Goal: Task Accomplishment & Management: Use online tool/utility

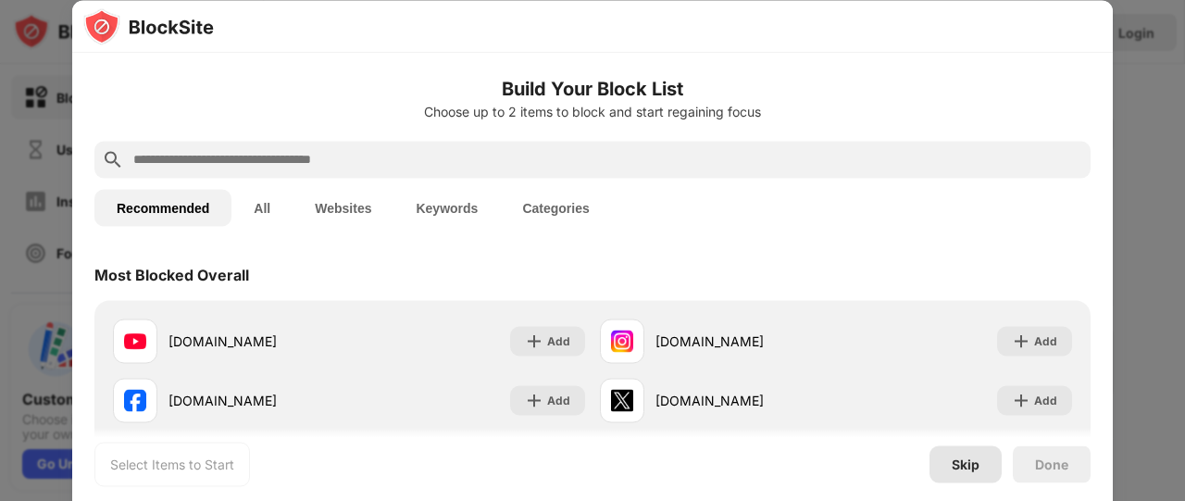
click at [966, 465] on div "Skip" at bounding box center [966, 464] width 28 height 15
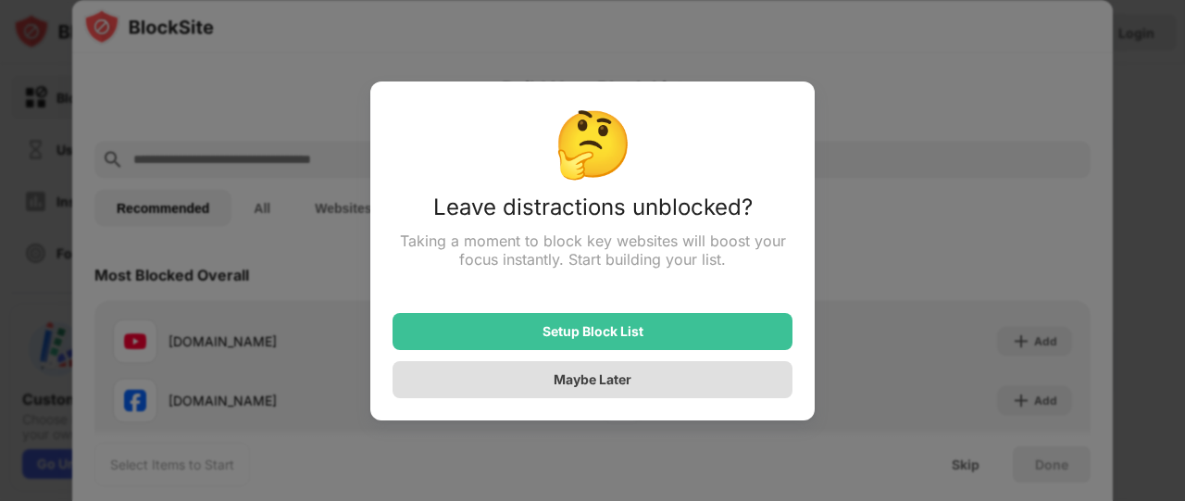
click at [669, 375] on div "Maybe Later" at bounding box center [593, 379] width 400 height 37
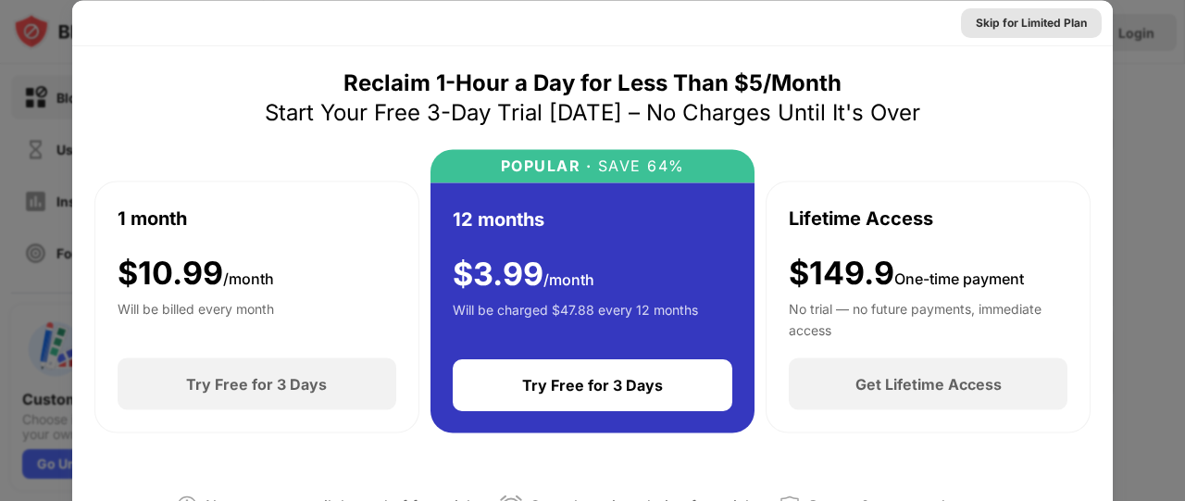
click at [1014, 14] on div "Skip for Limited Plan" at bounding box center [1031, 22] width 111 height 19
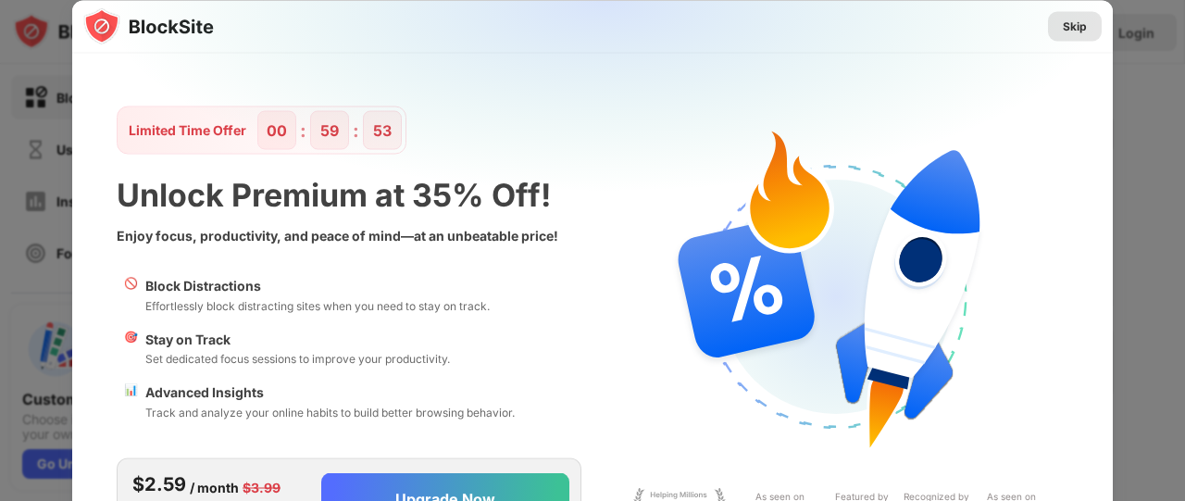
click at [1068, 27] on div "Skip" at bounding box center [1075, 26] width 24 height 19
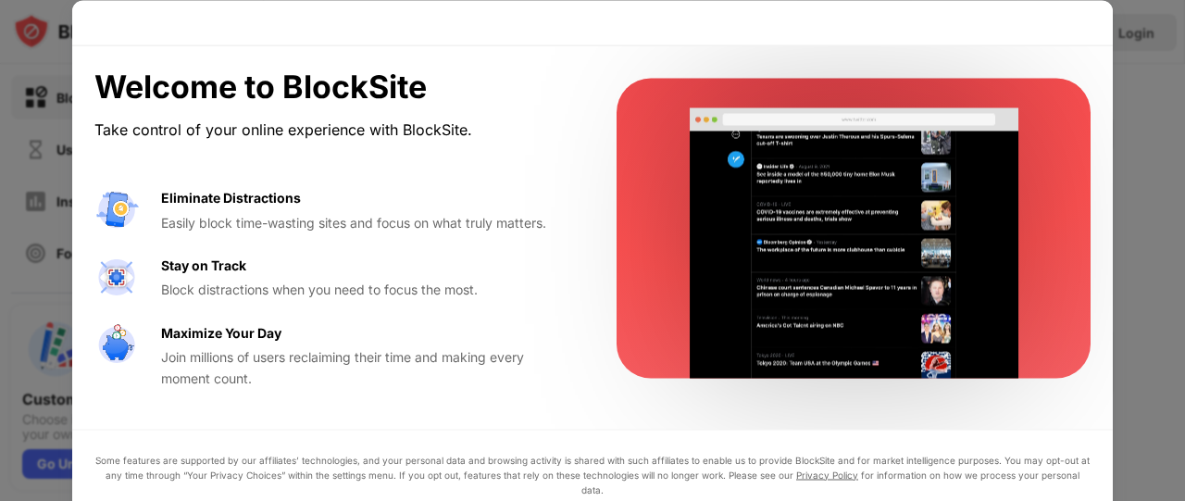
drag, startPoint x: 1185, startPoint y: 206, endPoint x: 1163, endPoint y: 243, distance: 42.7
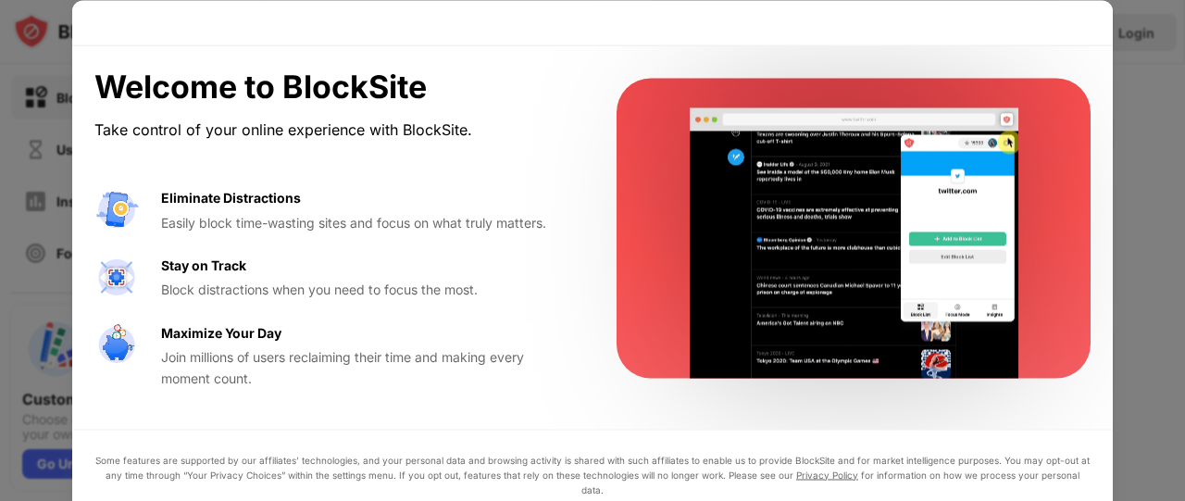
click at [1163, 243] on div at bounding box center [592, 250] width 1185 height 501
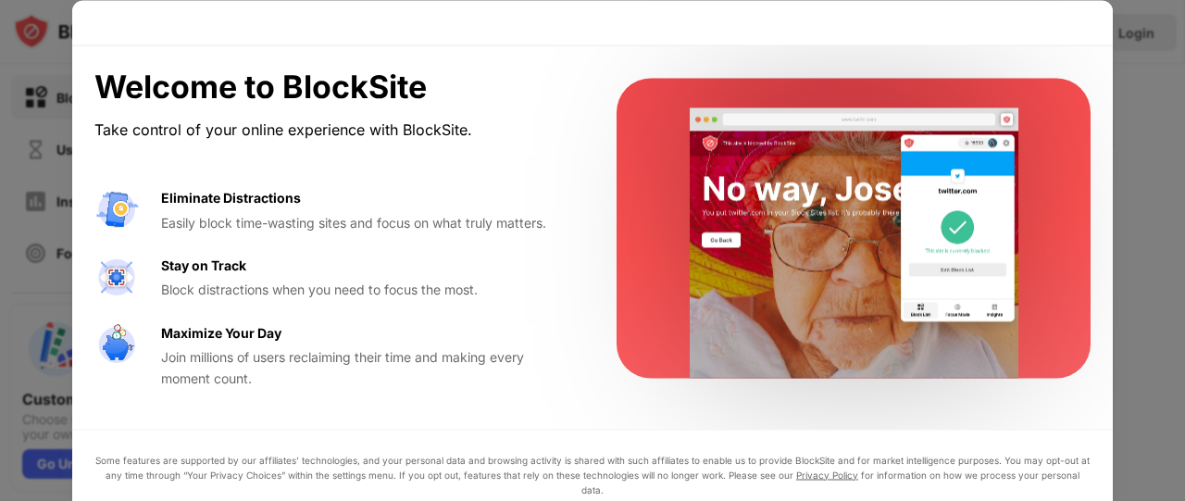
click at [1185, 234] on div at bounding box center [592, 250] width 1185 height 501
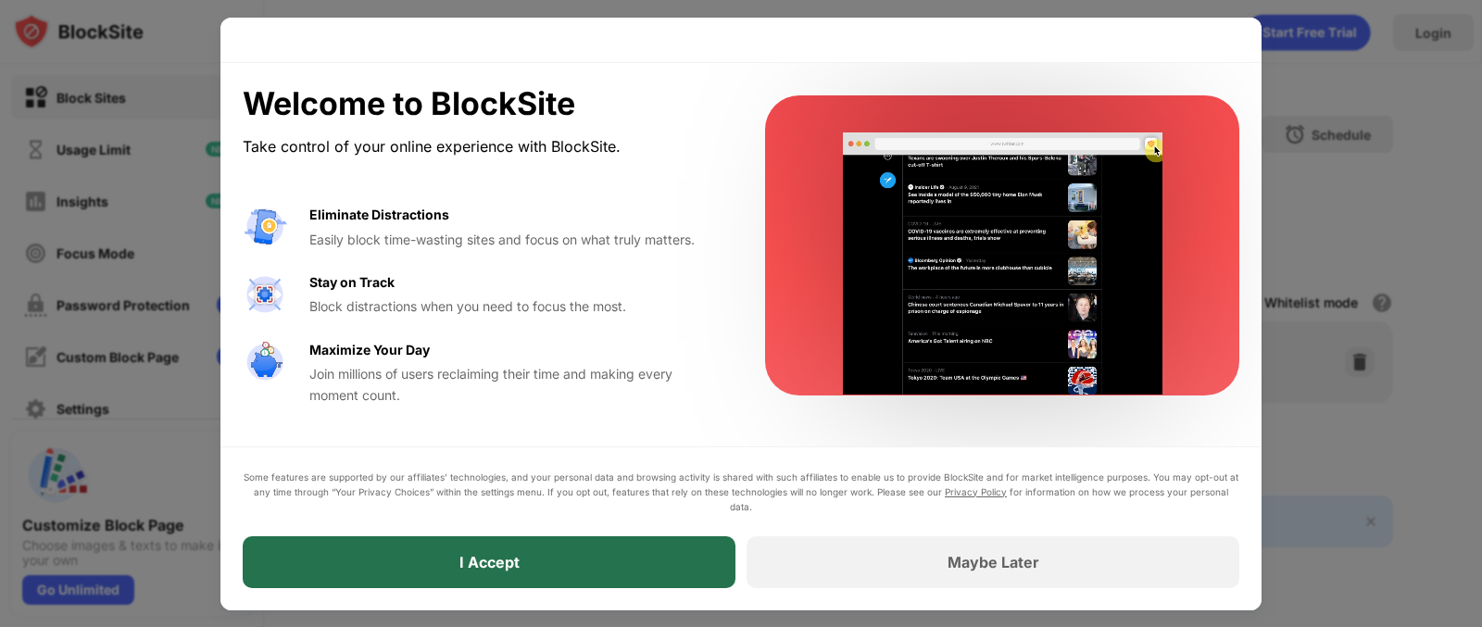
click at [573, 500] on div "I Accept" at bounding box center [489, 562] width 493 height 52
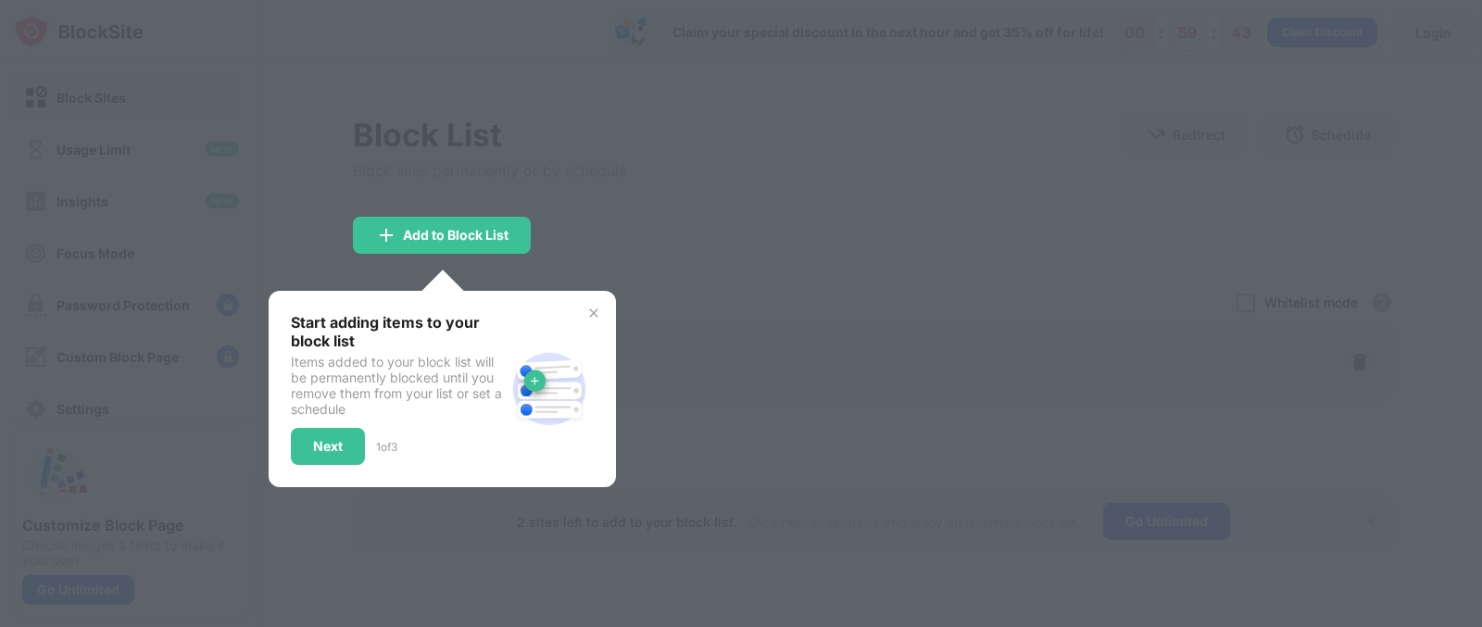
click at [638, 264] on div at bounding box center [741, 313] width 1482 height 627
click at [588, 307] on img at bounding box center [593, 313] width 15 height 15
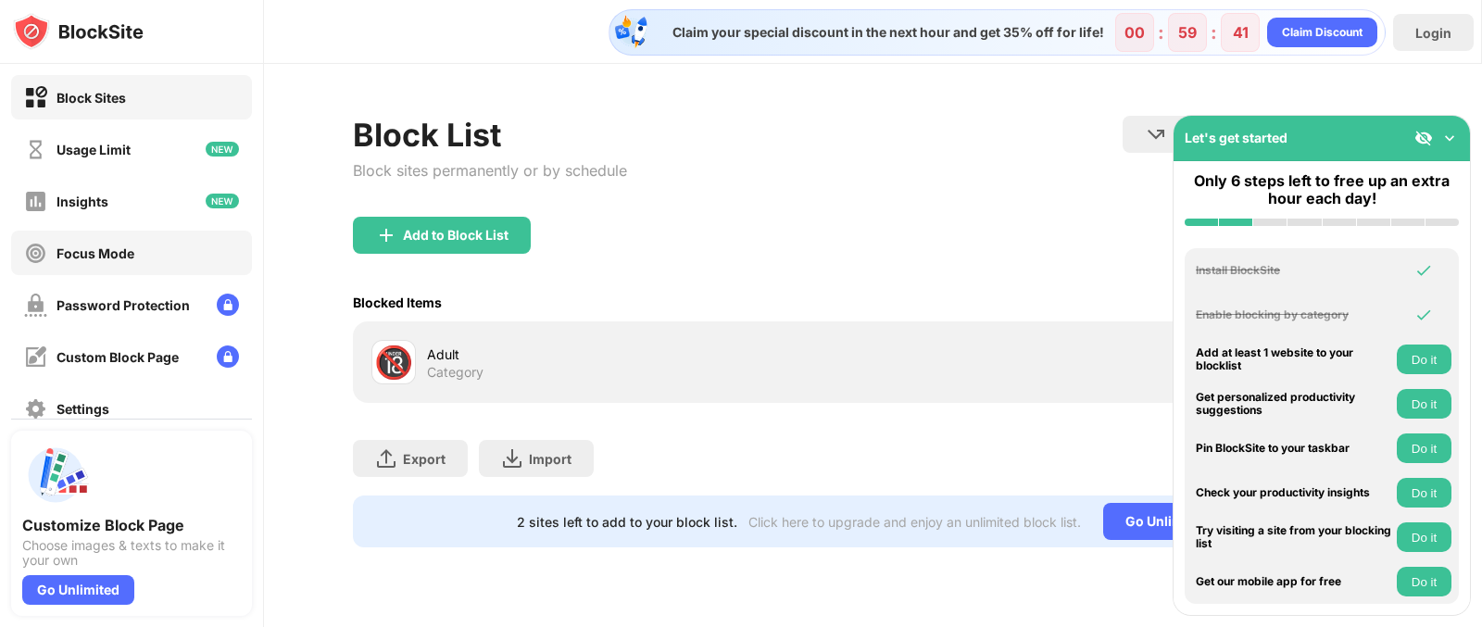
click at [108, 257] on div "Focus Mode" at bounding box center [95, 253] width 78 height 16
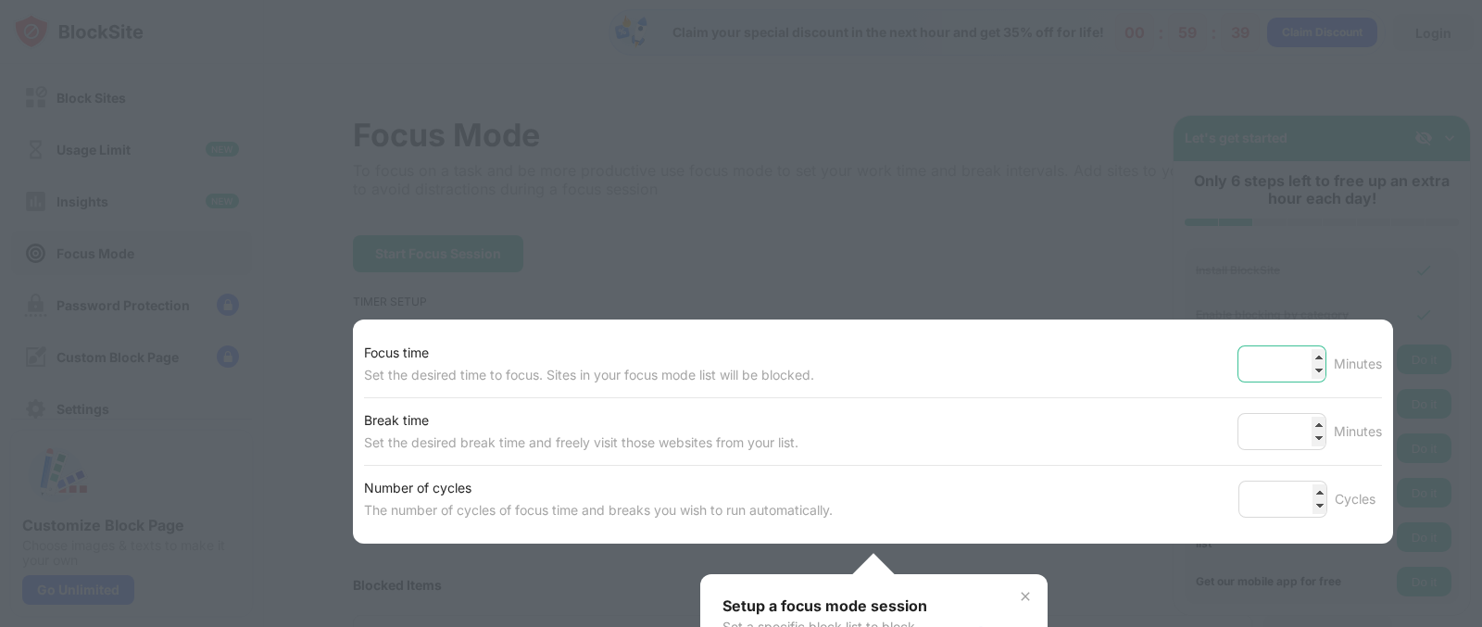
drag, startPoint x: 1279, startPoint y: 359, endPoint x: 1091, endPoint y: 385, distance: 189.8
click at [1091, 385] on div "Focus time Set the desired time to focus. Sites in your focus mode list will be…" at bounding box center [873, 364] width 1018 height 67
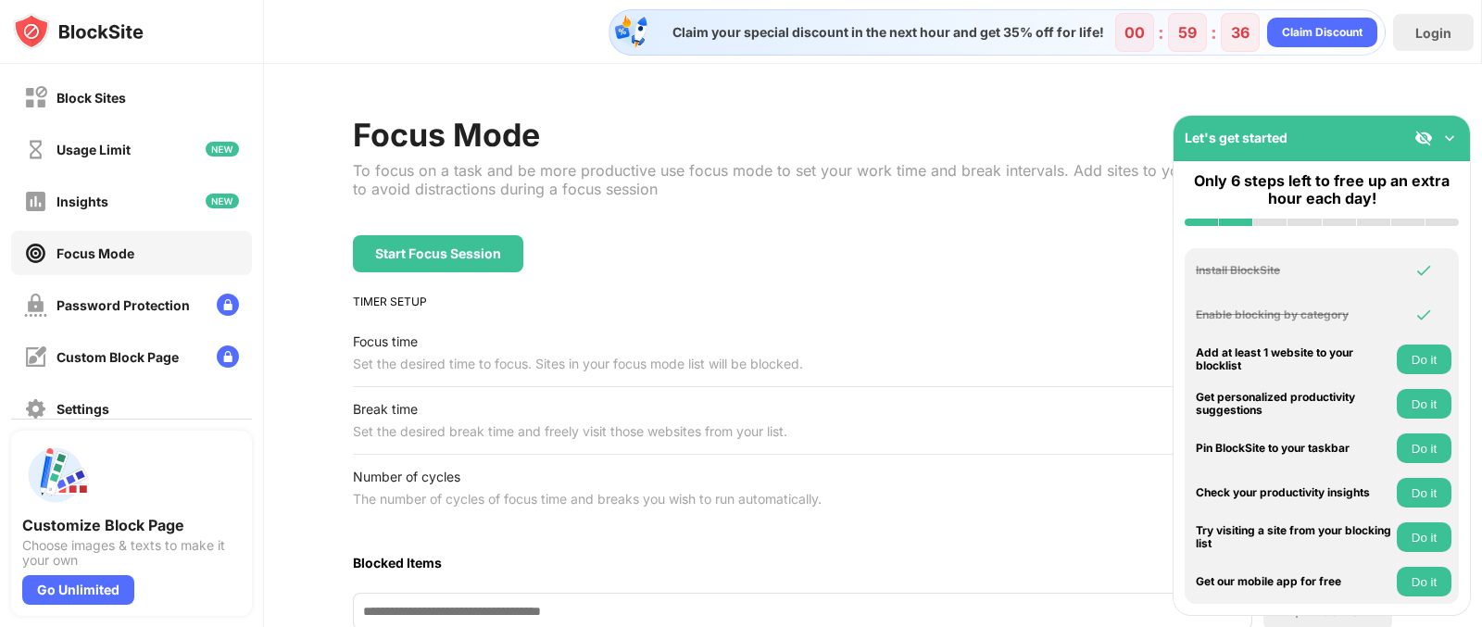
click at [1185, 140] on img at bounding box center [1449, 138] width 19 height 19
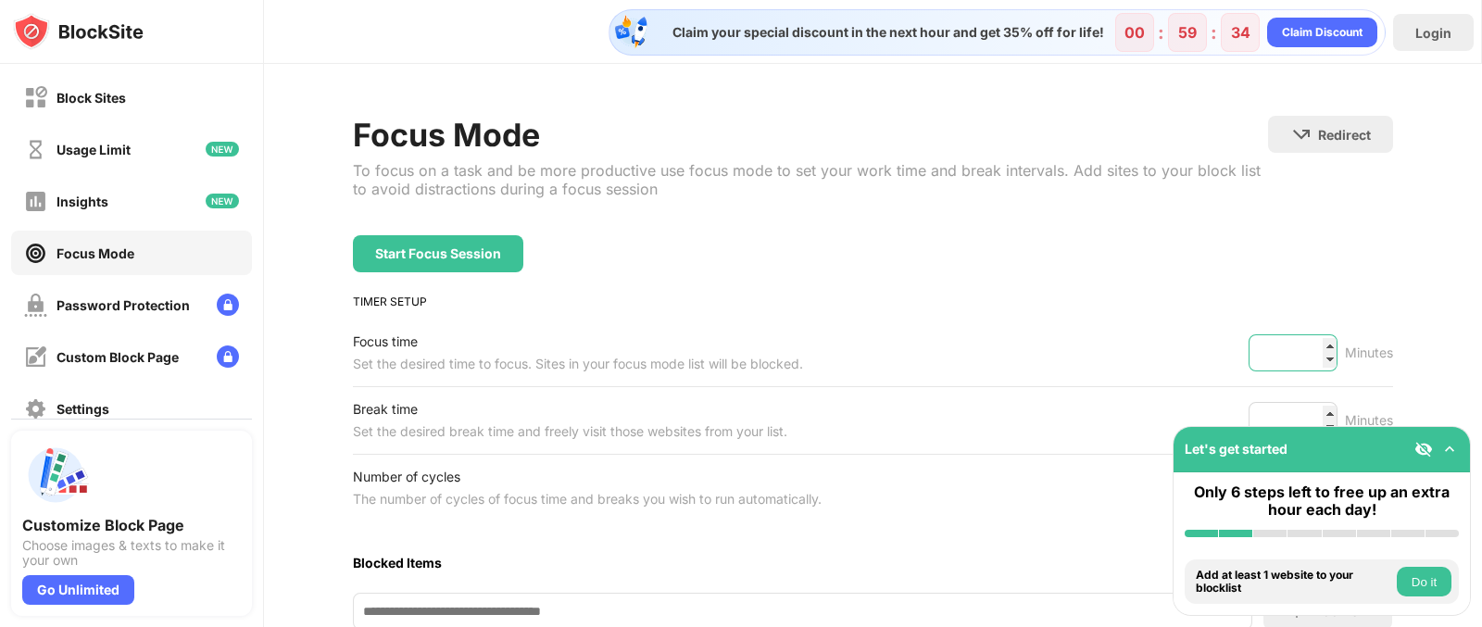
drag, startPoint x: 1287, startPoint y: 351, endPoint x: 1106, endPoint y: 387, distance: 185.1
click at [1106, 387] on div "Focus time Set the desired time to focus. Sites in your focus mode list will be…" at bounding box center [873, 421] width 1040 height 202
type input "***"
click at [1185, 224] on div "Focus Mode To focus on a task and be more productive use focus mode to set your…" at bounding box center [873, 540] width 1218 height 953
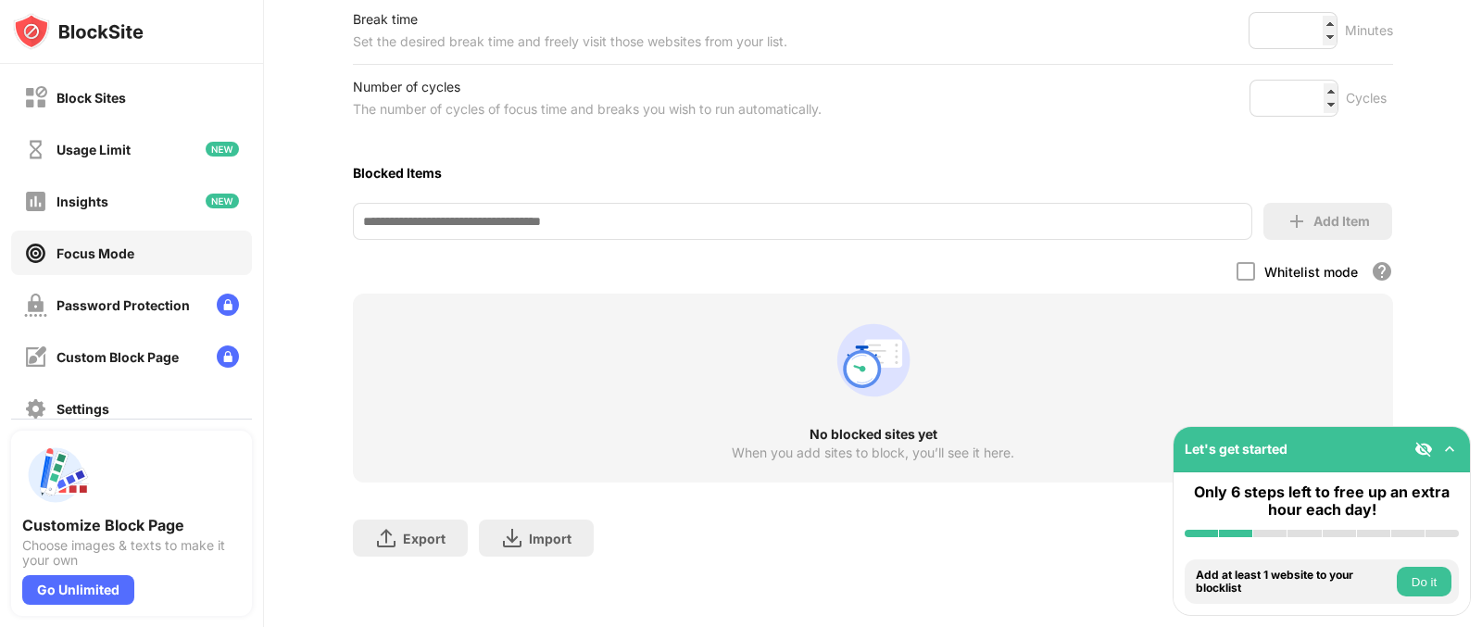
scroll to position [407, 0]
click at [1185, 262] on div at bounding box center [1245, 271] width 19 height 19
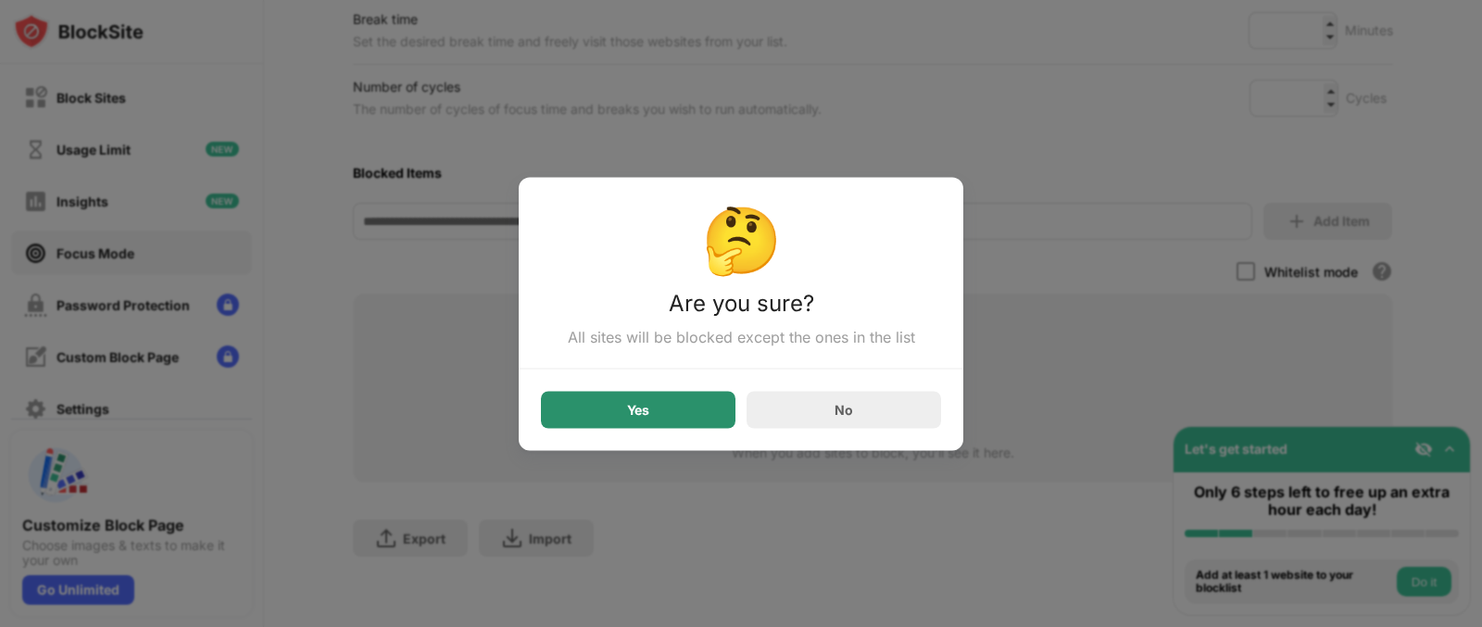
click at [704, 417] on div "Yes" at bounding box center [638, 409] width 194 height 37
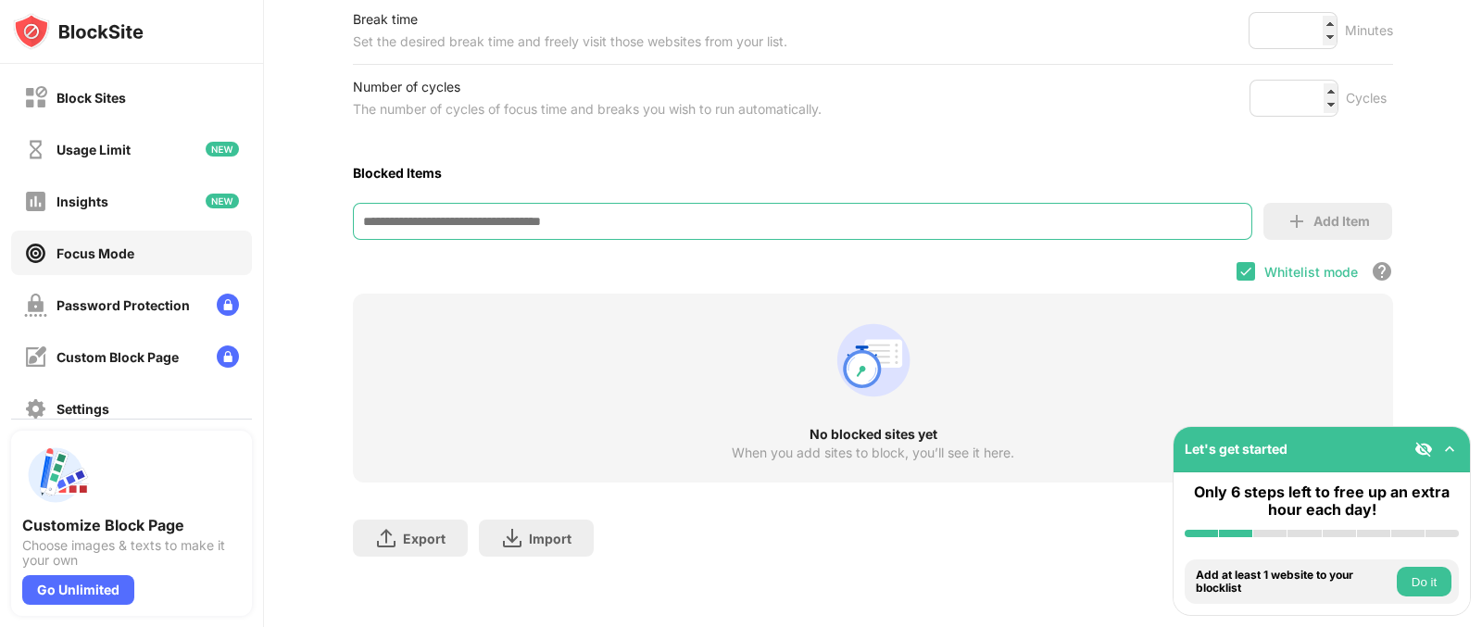
click at [675, 206] on input at bounding box center [802, 221] width 899 height 37
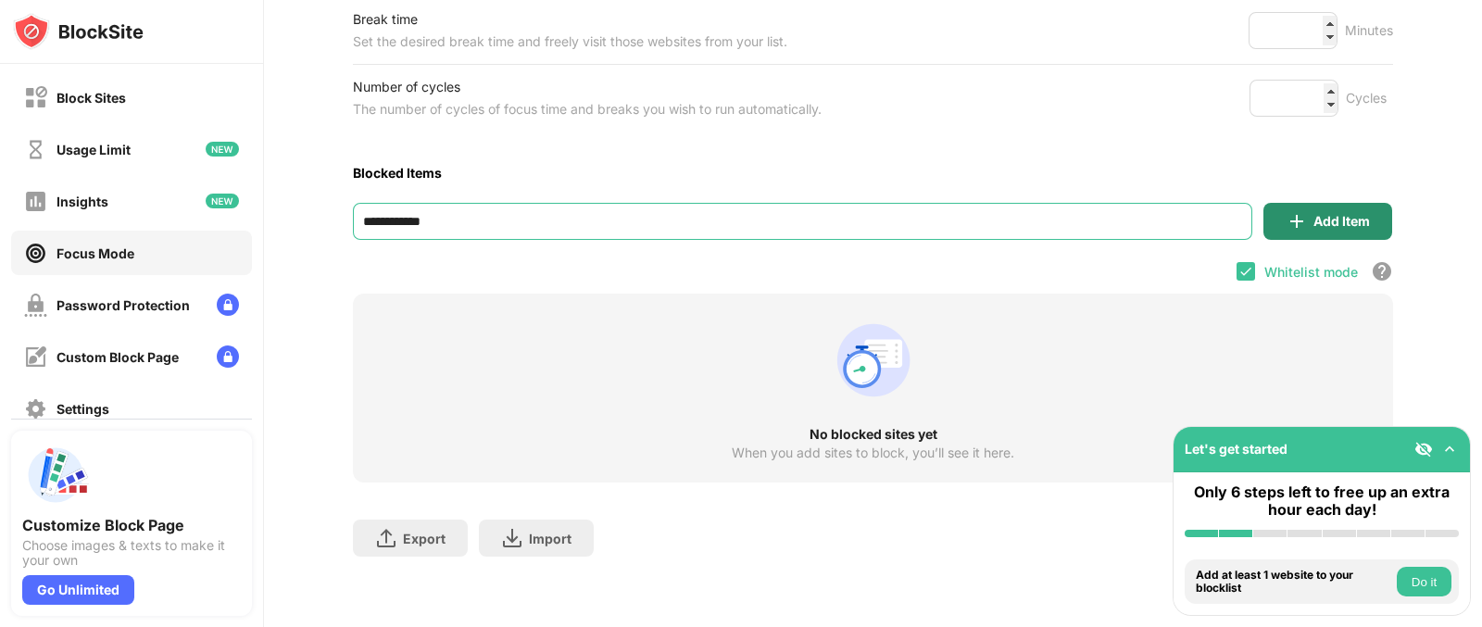
type input "**********"
click at [1185, 214] on div "Add Item" at bounding box center [1341, 221] width 56 height 15
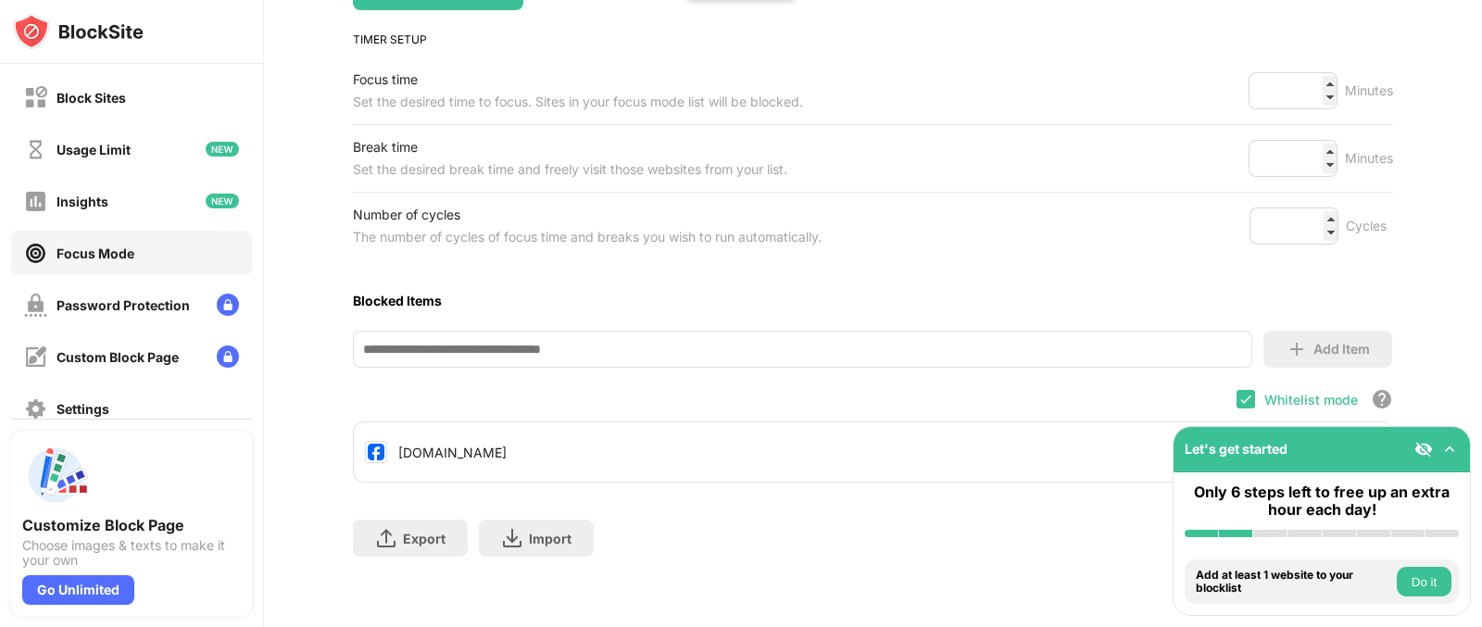
scroll to position [279, 0]
click at [596, 339] on input at bounding box center [802, 349] width 899 height 37
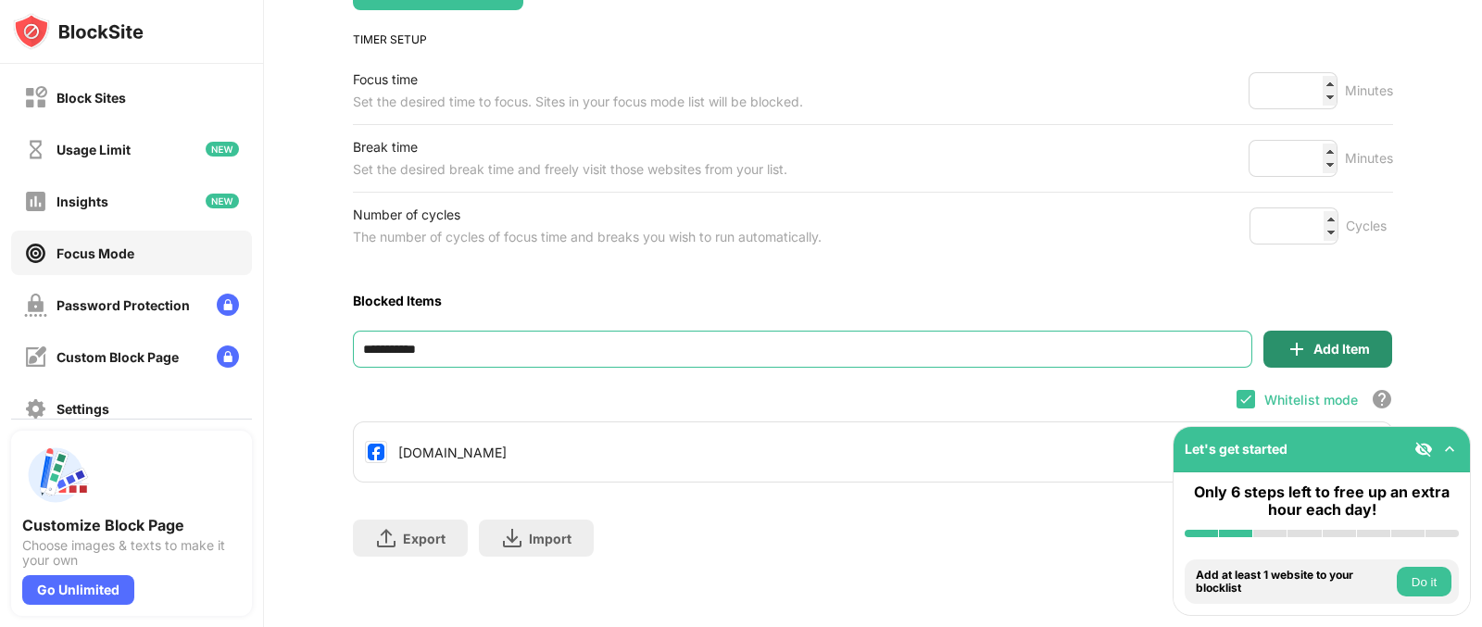
type input "**********"
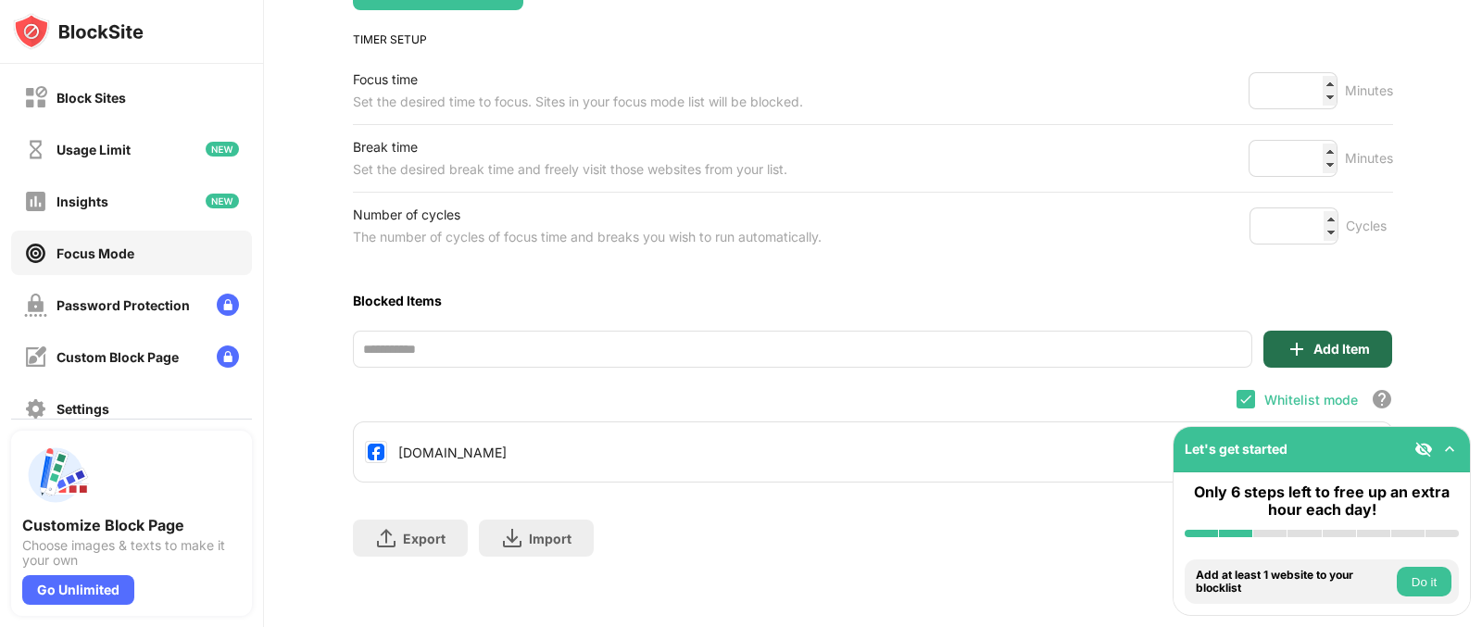
click at [1185, 338] on img at bounding box center [1297, 349] width 22 height 22
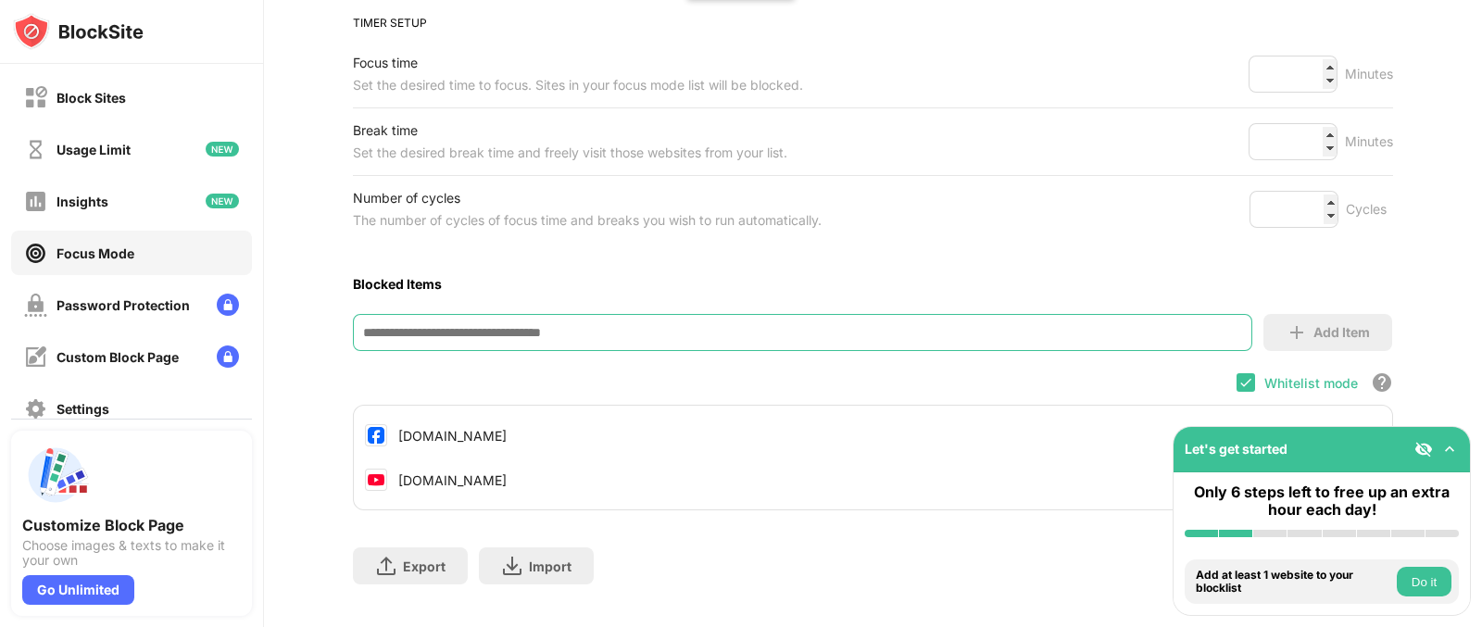
click at [956, 315] on input at bounding box center [802, 332] width 899 height 37
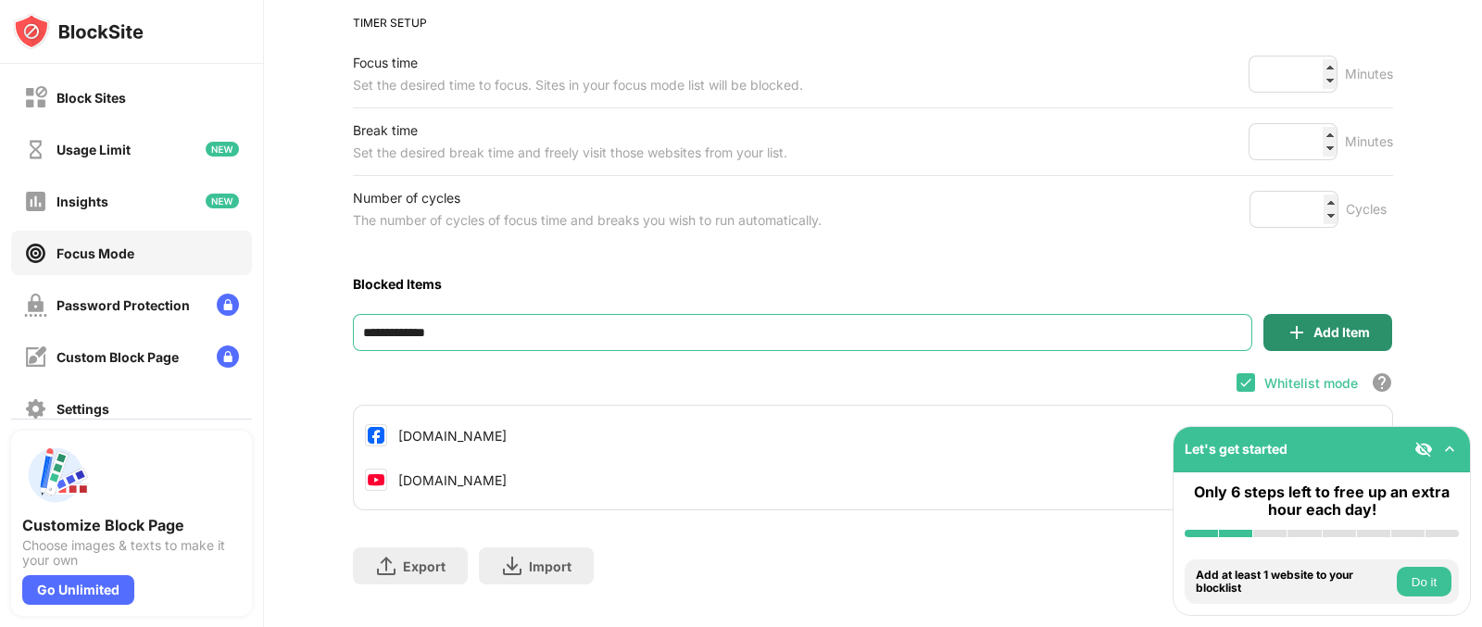
type input "**********"
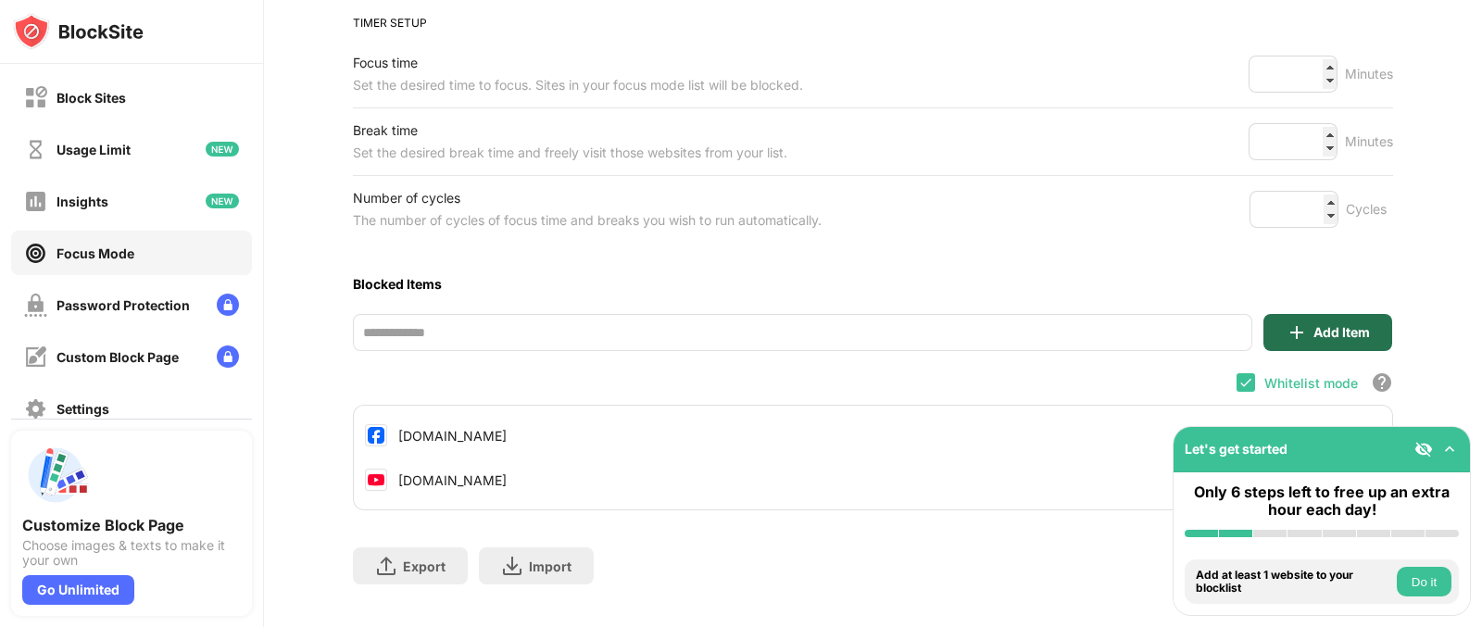
click at [1185, 327] on img at bounding box center [1297, 332] width 22 height 22
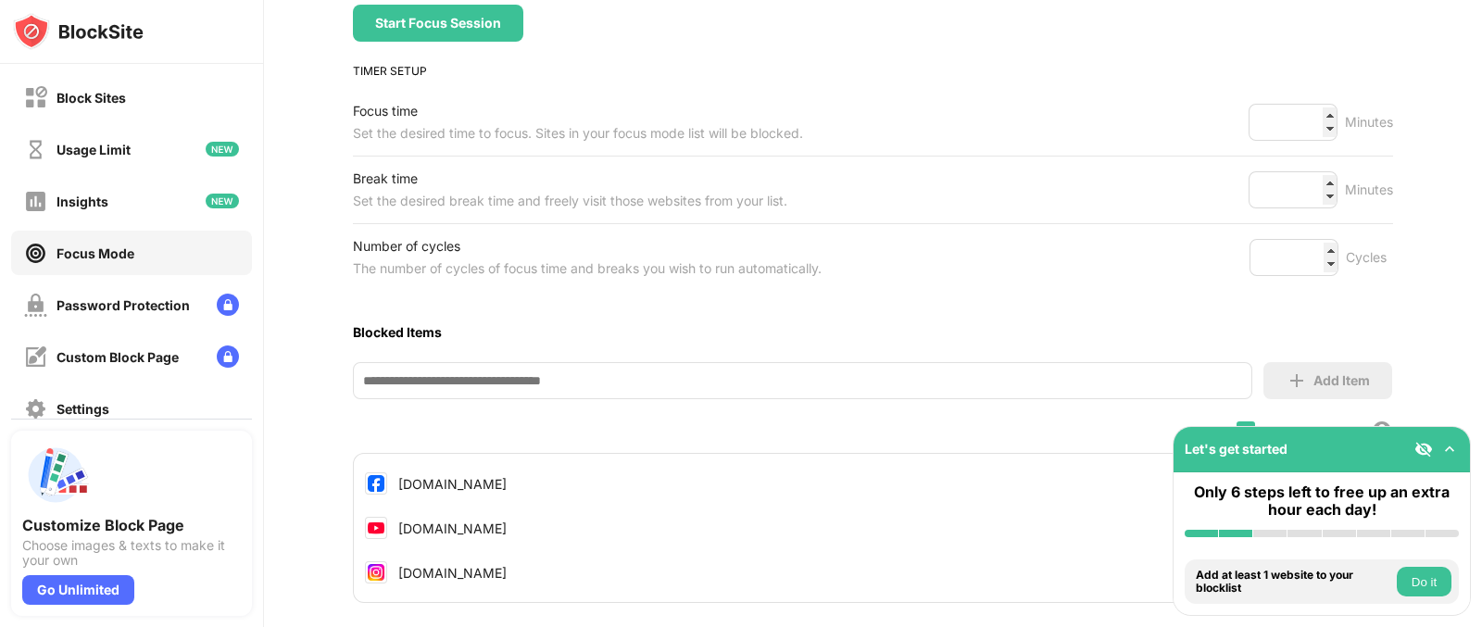
scroll to position [212, 0]
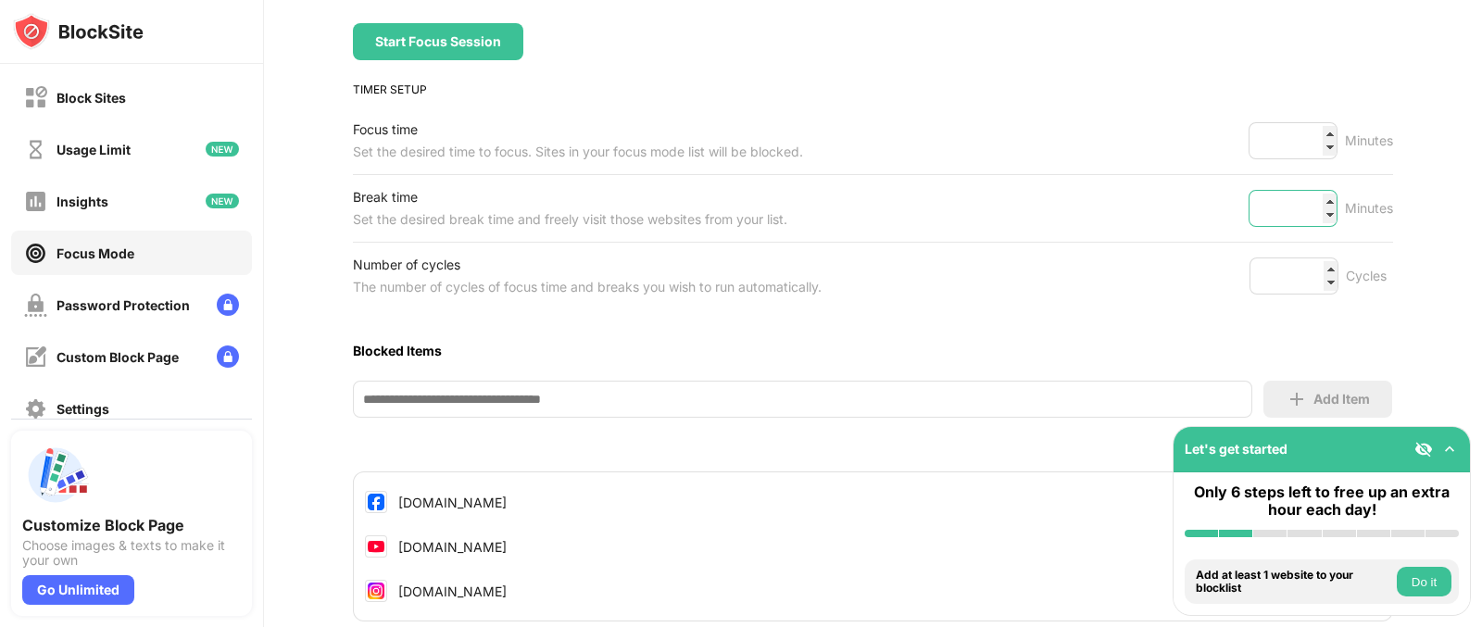
drag, startPoint x: 1283, startPoint y: 219, endPoint x: 1175, endPoint y: 231, distance: 108.0
click at [1175, 231] on div "Break time Set the desired break time and freely visit those websites from your…" at bounding box center [873, 208] width 1040 height 67
type input "*"
drag, startPoint x: 1286, startPoint y: 266, endPoint x: 1163, endPoint y: 282, distance: 123.3
click at [1163, 282] on div "Number of cycles The number of cycles of focus time and breaks you wish to run …" at bounding box center [873, 276] width 1040 height 67
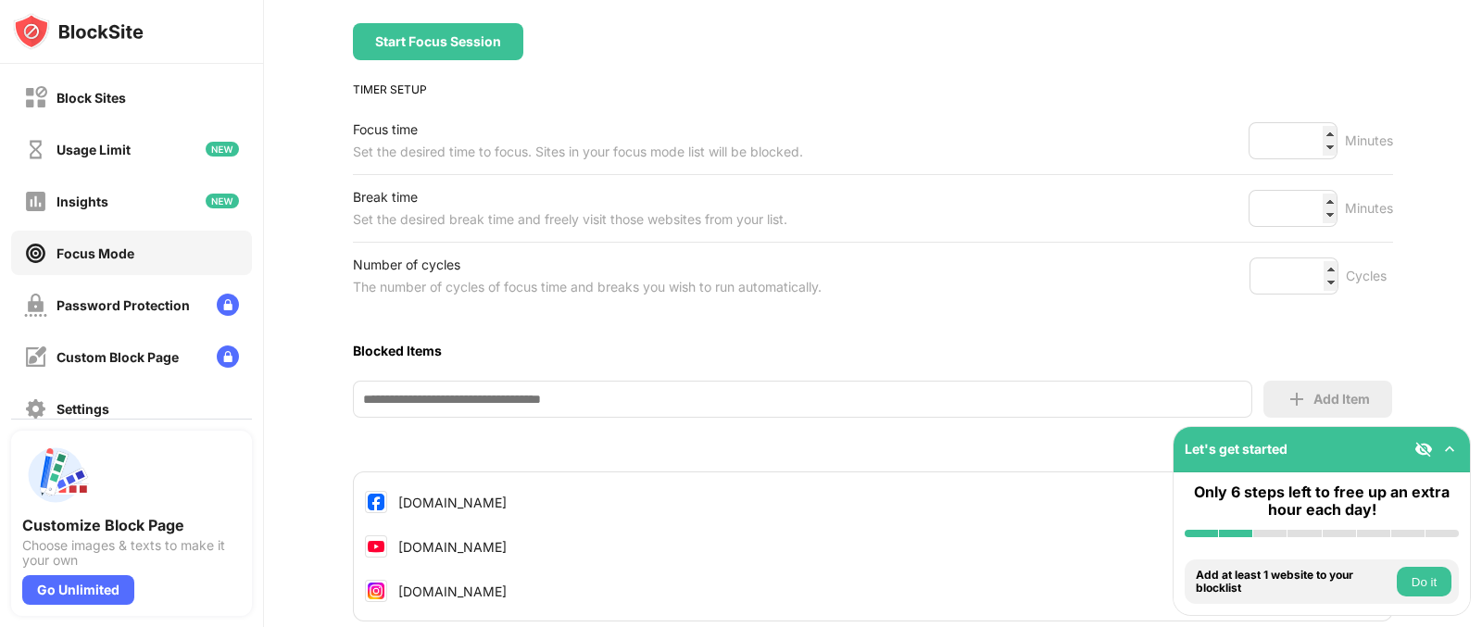
type input "*"
click at [1167, 287] on div "Number of cycles The number of cycles of focus time and breaks you wish to run …" at bounding box center [873, 276] width 1040 height 67
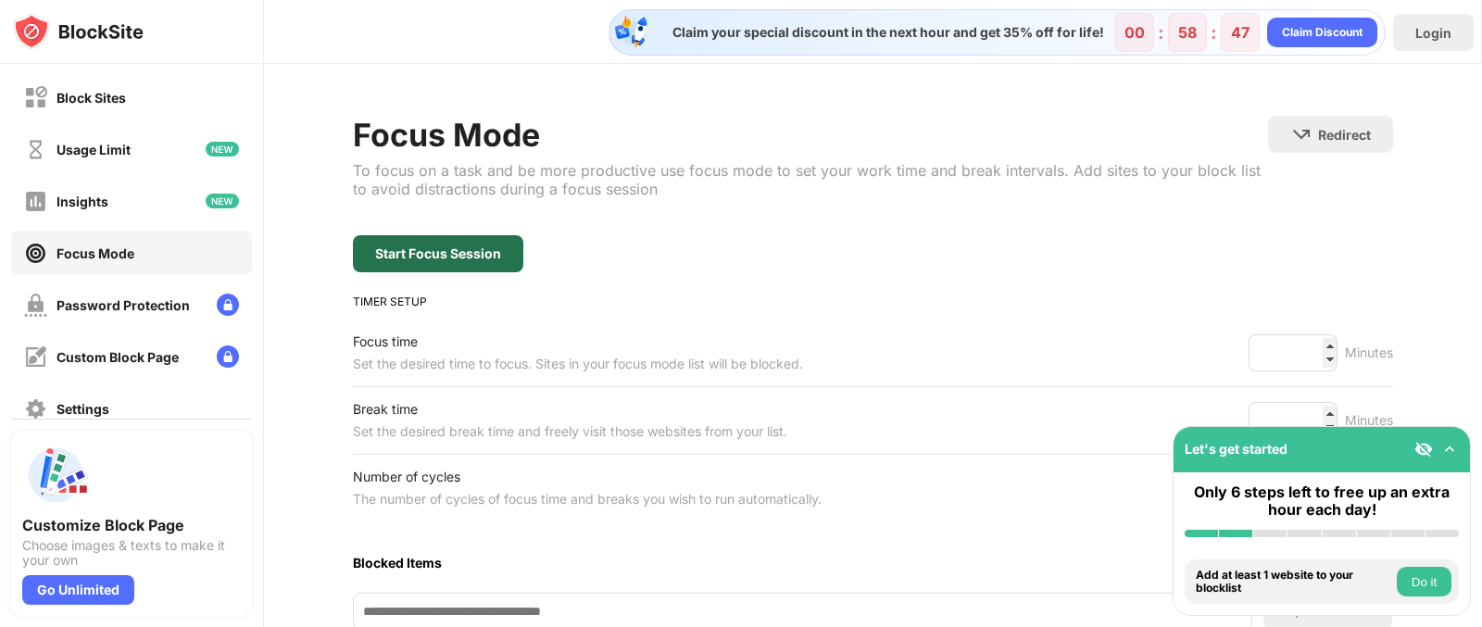
click at [426, 261] on div "Start Focus Session" at bounding box center [438, 253] width 170 height 37
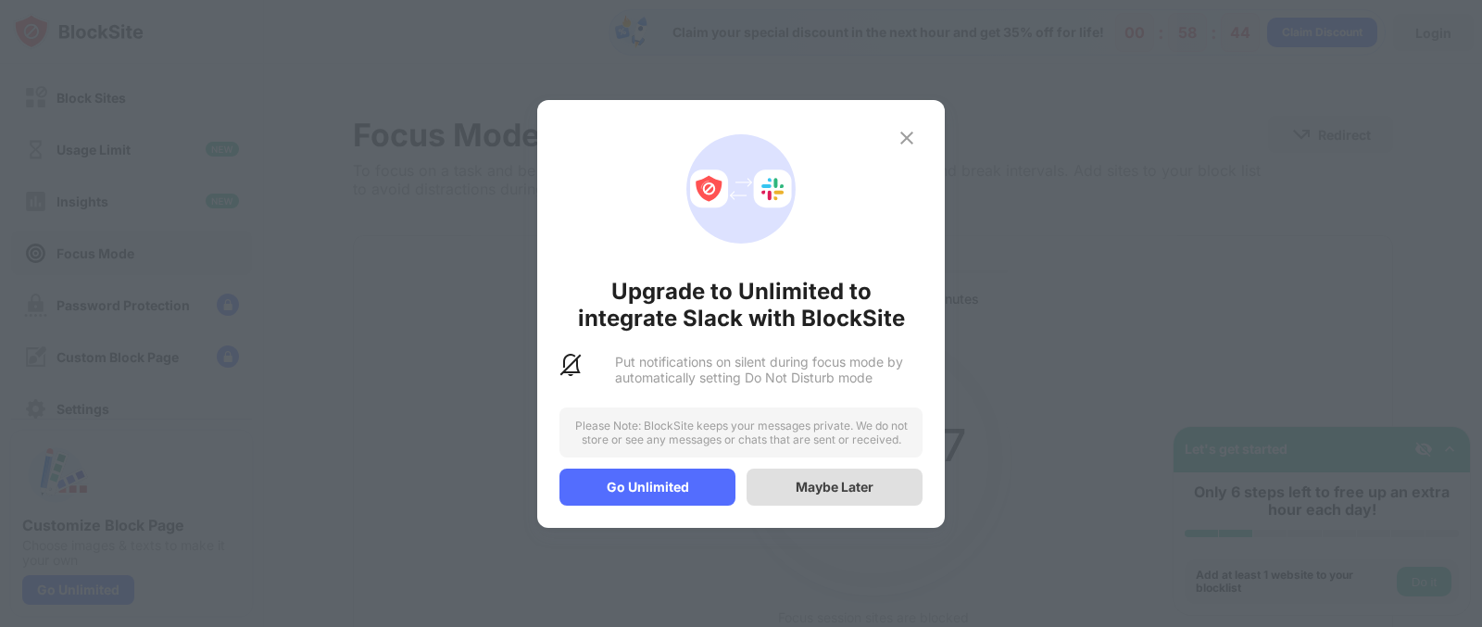
click at [816, 488] on div "Maybe Later" at bounding box center [835, 487] width 78 height 16
